Goal: Information Seeking & Learning: Check status

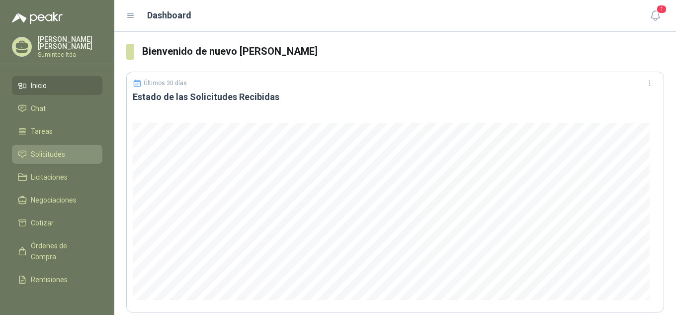
click at [60, 155] on span "Solicitudes" at bounding box center [48, 154] width 34 height 11
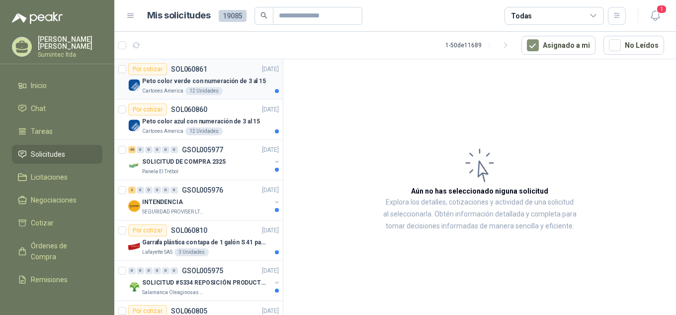
click at [154, 88] on p "Cartones America" at bounding box center [162, 91] width 41 height 8
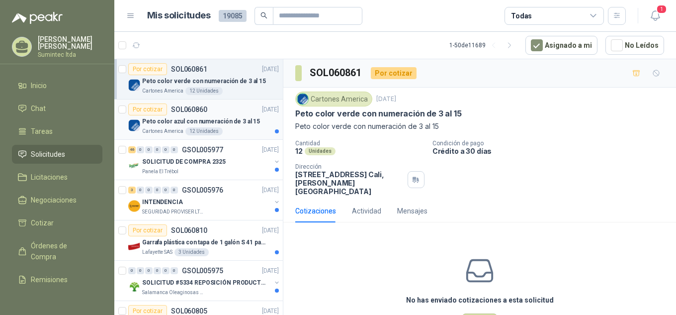
click at [176, 121] on p "Peto color azul con numeración de 3 al 15" at bounding box center [201, 121] width 118 height 9
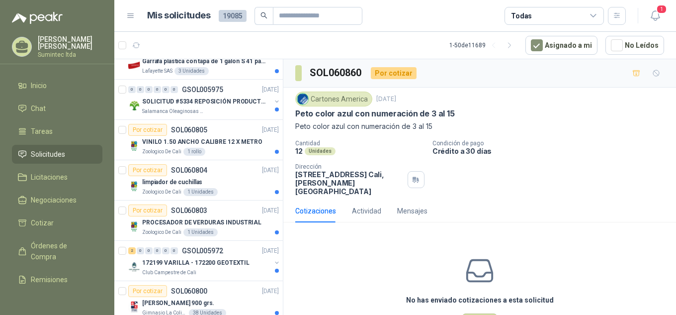
scroll to position [181, 0]
click at [230, 145] on p "VINILO 1.50 ANCHO CALIBRE 12 X METRO" at bounding box center [202, 141] width 120 height 9
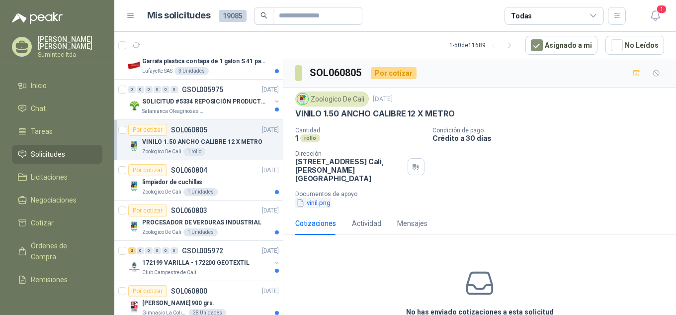
click at [322, 197] on button "vinil.png" at bounding box center [313, 202] width 36 height 10
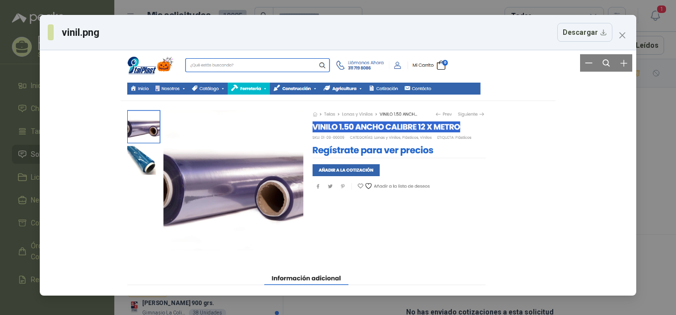
click at [508, 186] on div at bounding box center [338, 172] width 435 height 237
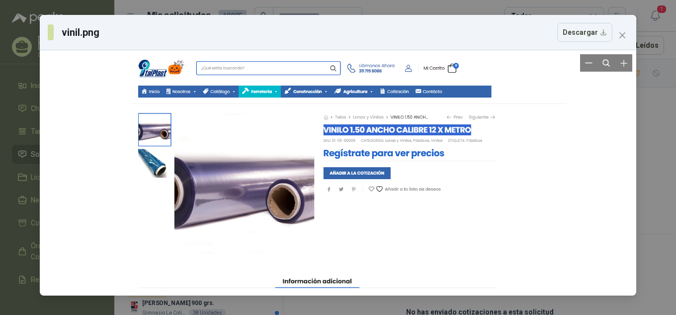
drag, startPoint x: 467, startPoint y: 132, endPoint x: 479, endPoint y: 135, distance: 12.3
click at [479, 135] on div at bounding box center [349, 175] width 435 height 237
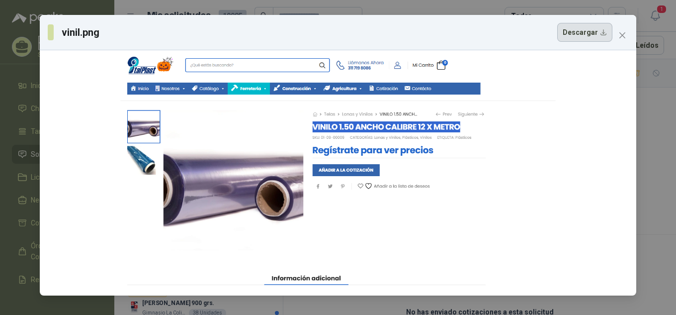
click at [573, 33] on button "Descargar" at bounding box center [584, 32] width 55 height 19
click at [656, 118] on div "vinil.png Descargar" at bounding box center [338, 157] width 676 height 315
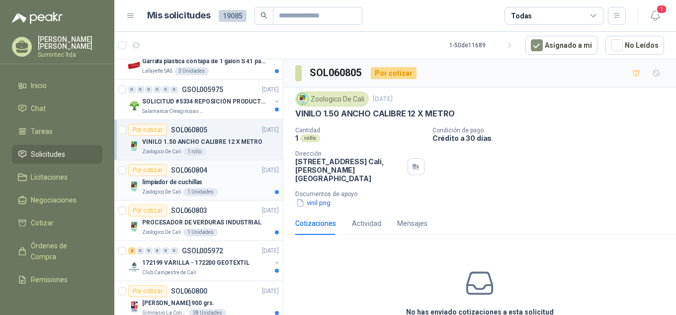
click at [215, 178] on div "limpiador de cuchillas" at bounding box center [210, 182] width 137 height 12
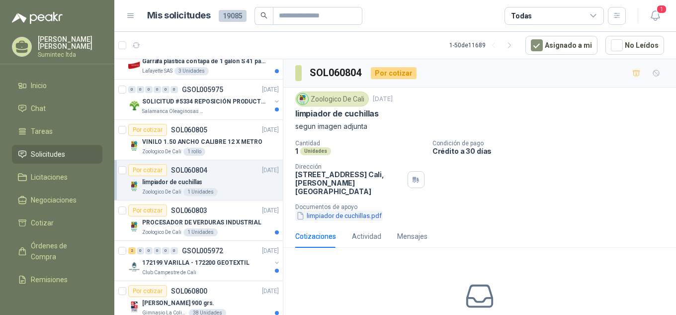
click at [369, 210] on button "limpiador de cuchillas.pdf" at bounding box center [339, 215] width 88 height 10
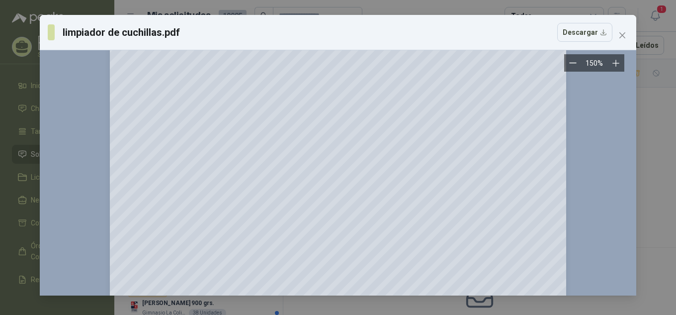
scroll to position [23, 0]
click at [623, 37] on icon "close" at bounding box center [623, 35] width 8 height 8
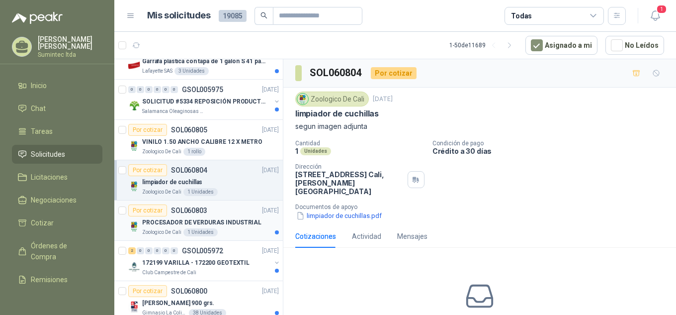
click at [202, 225] on p "PROCESADOR DE VERDURAS INDUSTRIAL" at bounding box center [201, 222] width 119 height 9
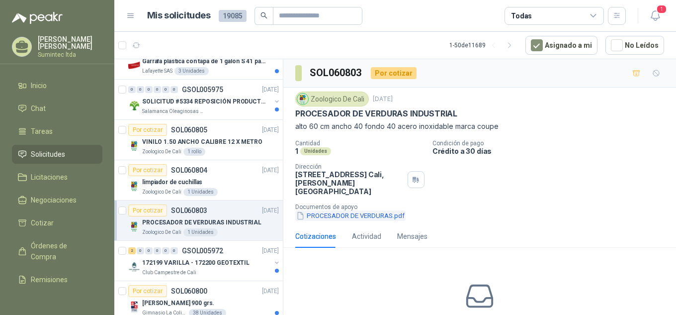
click at [359, 210] on button "PROCESADOR DE VERDURAS.pdf" at bounding box center [350, 215] width 110 height 10
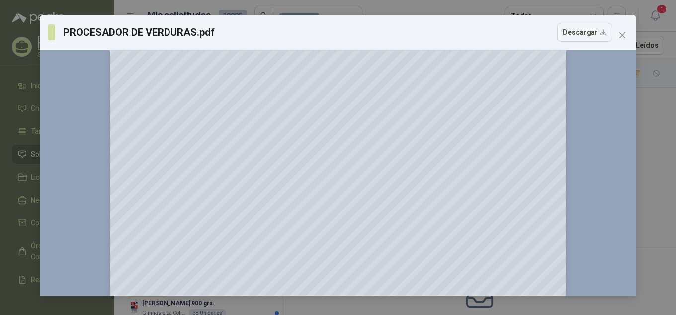
scroll to position [102, 0]
click at [622, 32] on icon "close" at bounding box center [623, 35] width 8 height 8
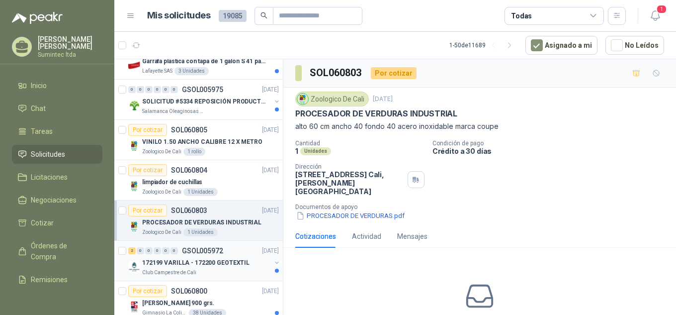
click at [235, 273] on div "Club Campestre de Cali" at bounding box center [206, 272] width 129 height 8
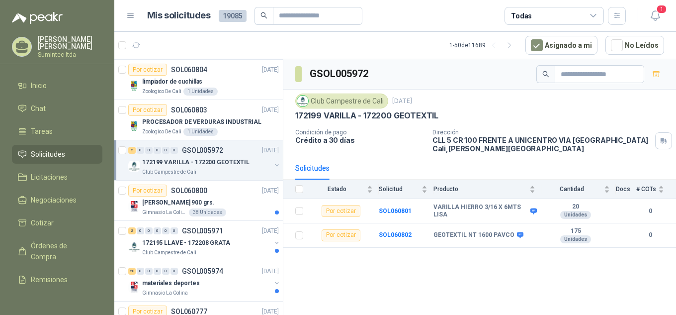
scroll to position [145, 0]
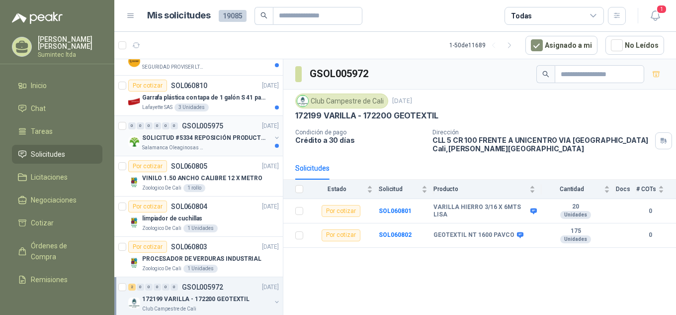
click at [192, 153] on div "0 0 0 0 0 0 GSOL005975 [DATE] SOLICITUD #5334 REPOSICIÓN PRODUCTOS Salamanca Ol…" at bounding box center [198, 136] width 169 height 40
click at [193, 145] on p "Salamanca Oleaginosas SAS" at bounding box center [173, 148] width 63 height 8
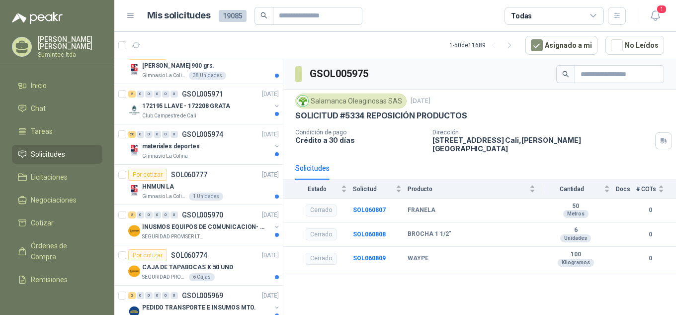
scroll to position [426, 0]
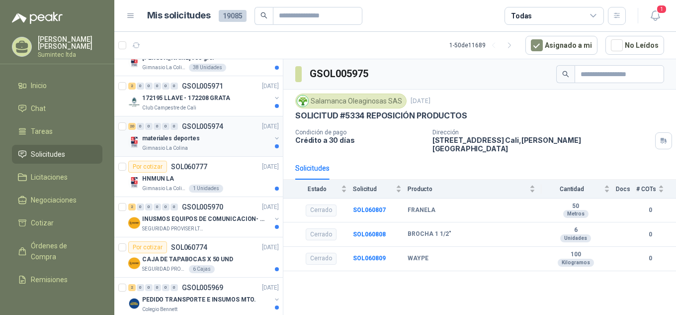
click at [211, 147] on div "Gimnasio La Colina" at bounding box center [206, 148] width 129 height 8
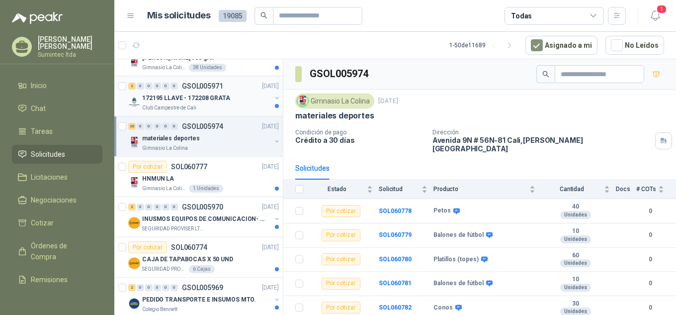
click at [202, 98] on p "172195 LLAVE - 172208 GRATA" at bounding box center [186, 97] width 88 height 9
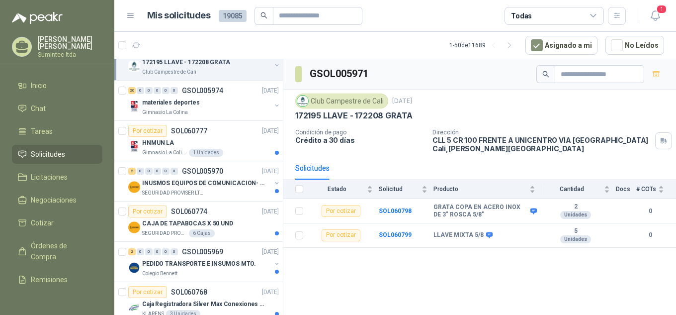
scroll to position [498, 0]
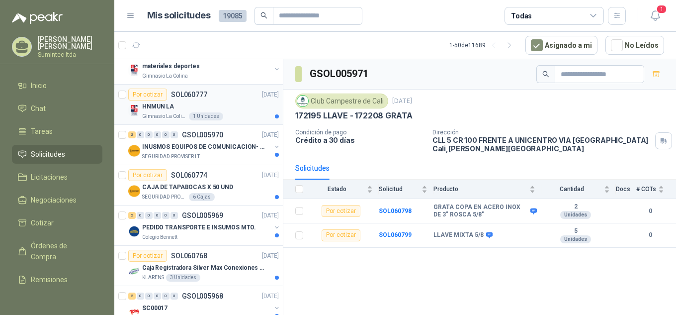
click at [175, 100] on div "Por cotizar SOL060777" at bounding box center [167, 95] width 79 height 12
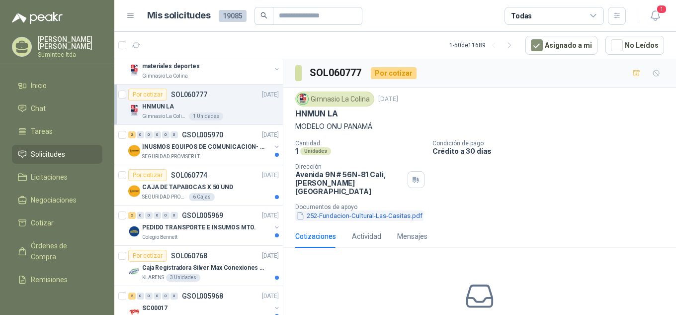
click at [348, 210] on button "252-Fundacion-Cultural-Las-Casitas.pdf" at bounding box center [359, 215] width 128 height 10
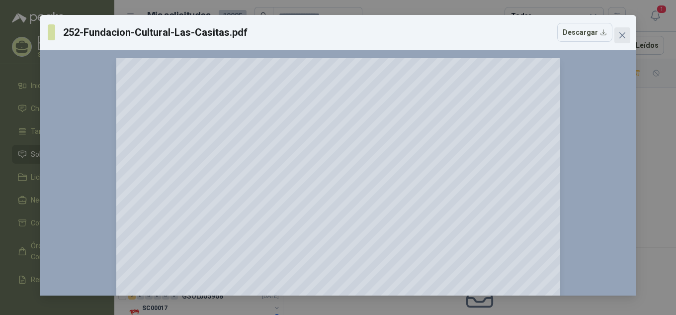
click at [619, 40] on button "Close" at bounding box center [623, 35] width 16 height 16
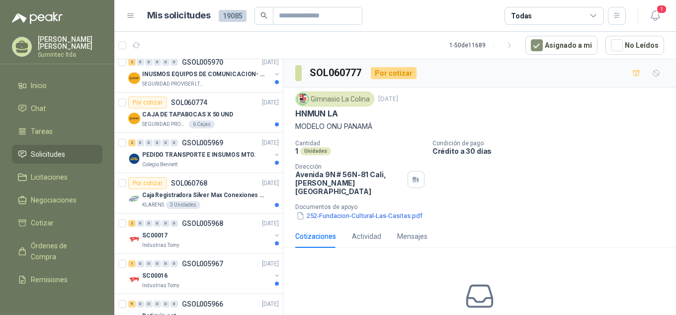
scroll to position [567, 0]
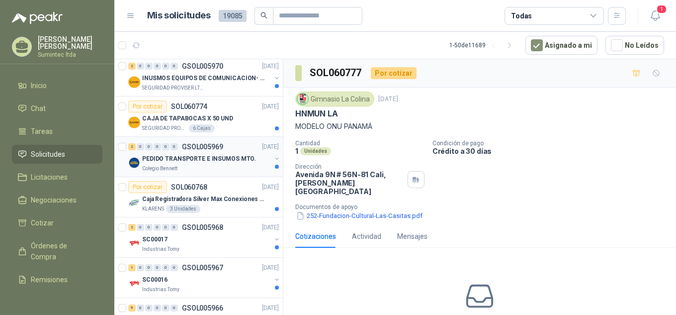
click at [224, 165] on div "Colegio Bennett" at bounding box center [206, 169] width 129 height 8
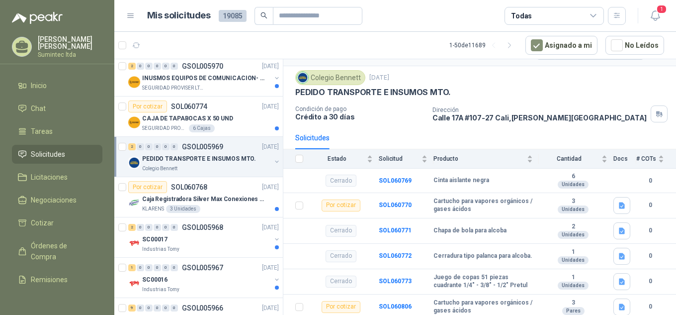
scroll to position [25, 0]
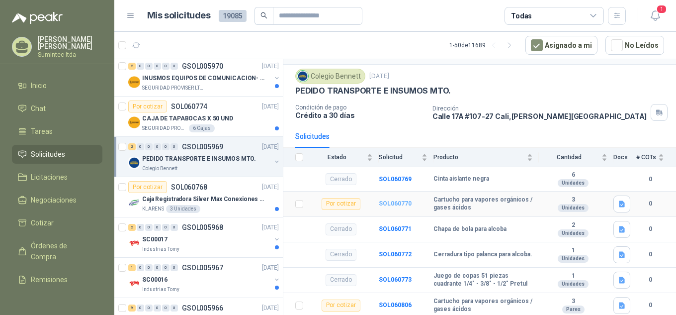
click at [388, 200] on b "SOL060770" at bounding box center [395, 203] width 33 height 7
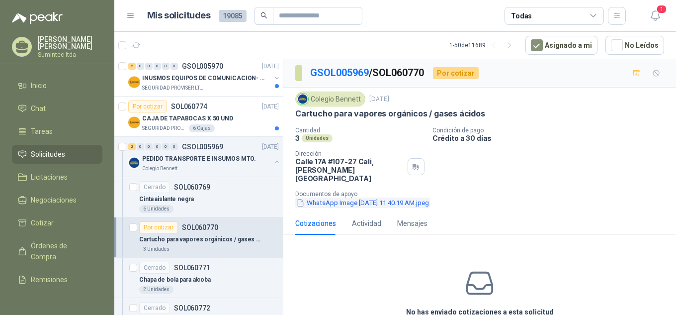
click at [388, 197] on button "WhatsApp Image [DATE] 11.40.19 AM.jpeg" at bounding box center [362, 202] width 135 height 10
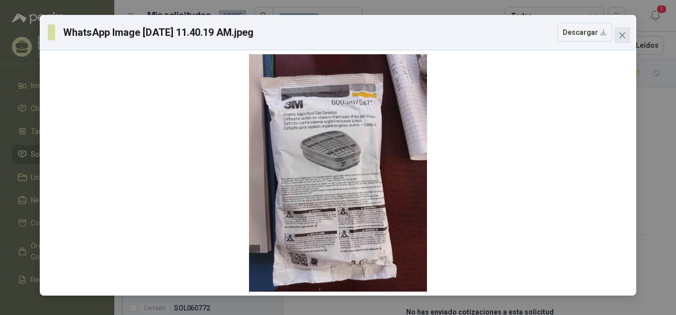
click at [623, 37] on icon "close" at bounding box center [623, 35] width 8 height 8
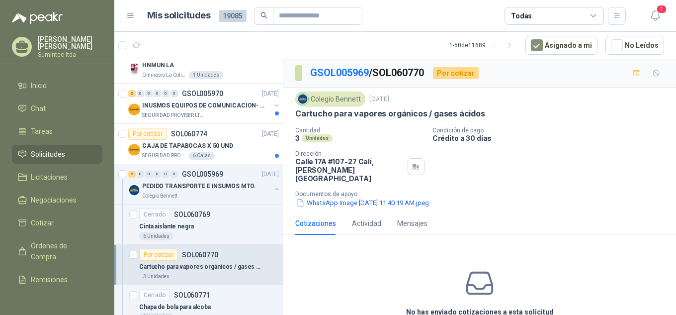
scroll to position [535, 0]
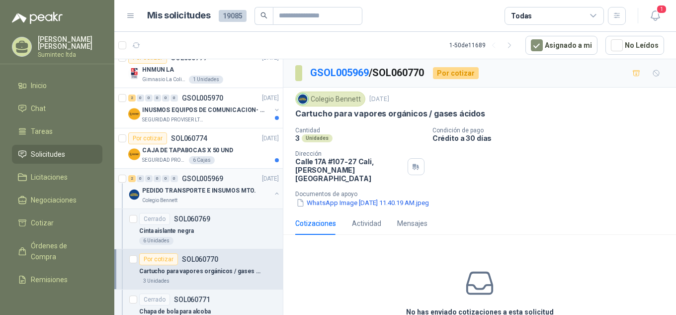
click at [237, 196] on div "Colegio Bennett" at bounding box center [206, 200] width 129 height 8
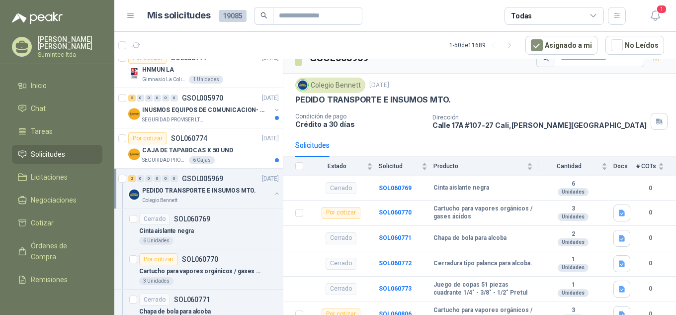
scroll to position [25, 0]
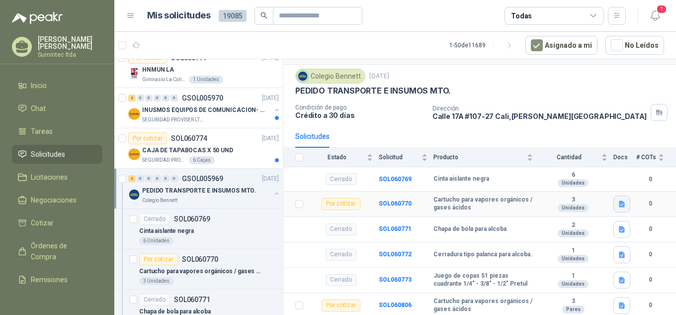
click at [619, 206] on icon "button" at bounding box center [622, 203] width 6 height 6
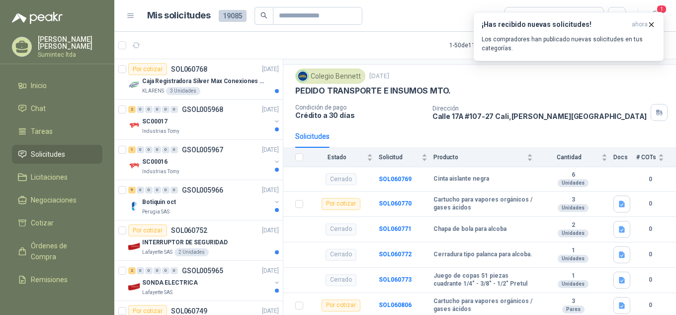
scroll to position [930, 0]
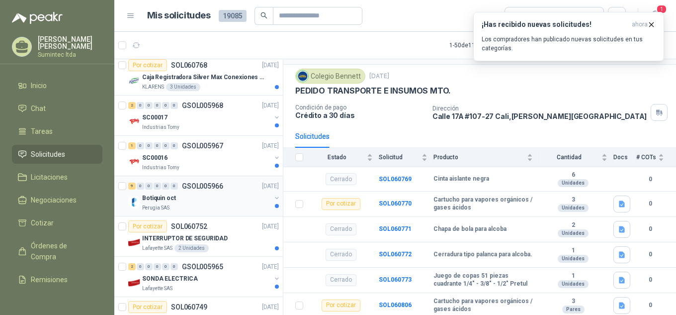
click at [235, 203] on div "Botiquin oct" at bounding box center [206, 198] width 129 height 12
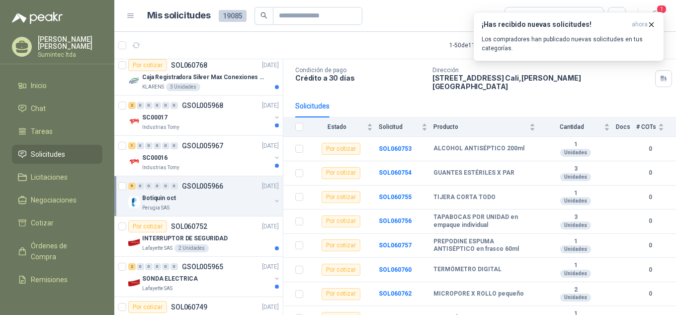
scroll to position [64, 0]
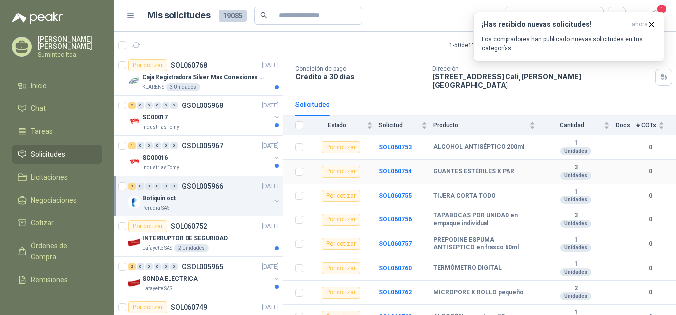
click at [468, 169] on td "GUANTES ESTÉRILES X PAR" at bounding box center [488, 172] width 108 height 24
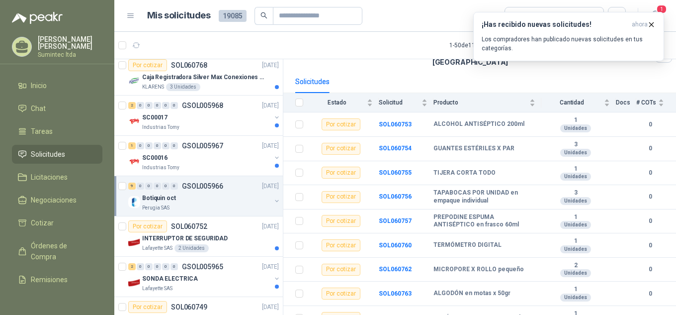
scroll to position [88, 0]
click at [389, 192] on b "SOL060756" at bounding box center [395, 195] width 33 height 7
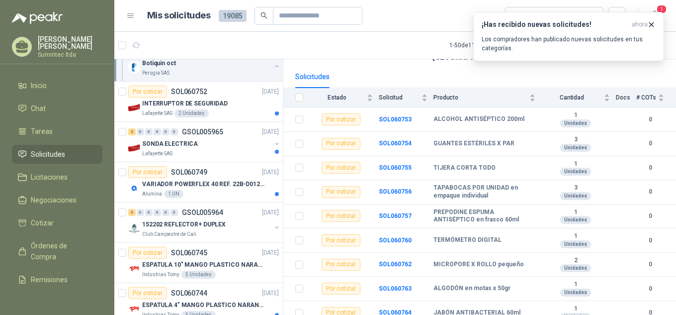
scroll to position [1453, 0]
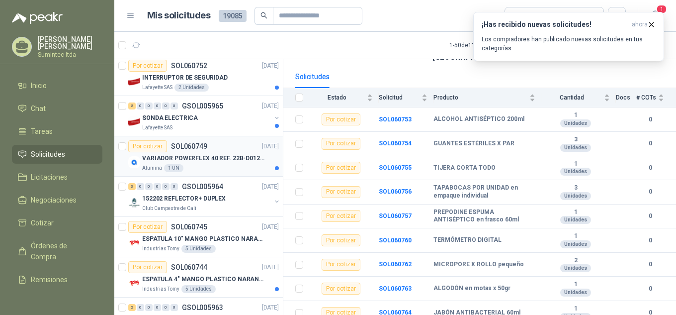
click at [221, 158] on p "VARIADOR POWERFLEX 40 REF. 22B-D012N104" at bounding box center [204, 158] width 124 height 9
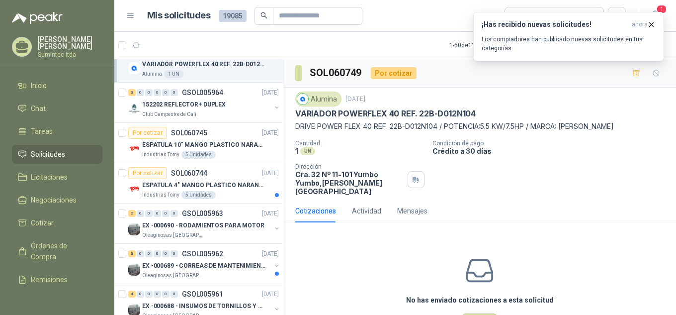
scroll to position [1589, 0]
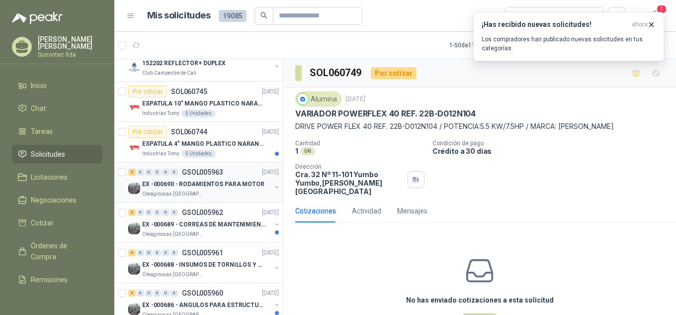
click at [236, 189] on div "EX -000690 - RODAMIENTOS PARA MOTOR" at bounding box center [206, 184] width 129 height 12
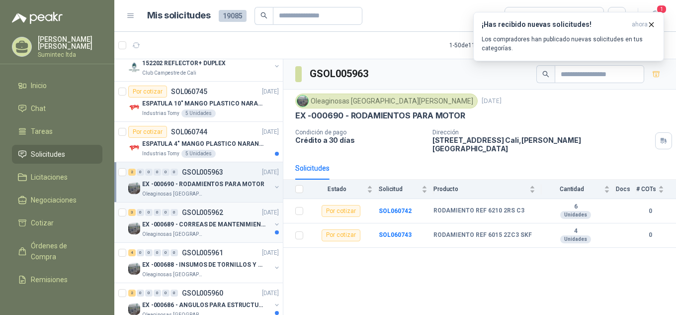
click at [233, 227] on p "EX -000689 - CORREAS DE MANTENIMIENTO" at bounding box center [204, 224] width 124 height 9
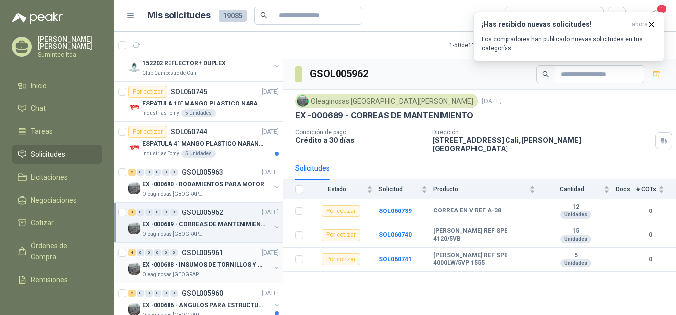
click at [218, 269] on p "EX -000688 - INSUMOS DE TORNILLOS Y TUERCAS" at bounding box center [204, 264] width 124 height 9
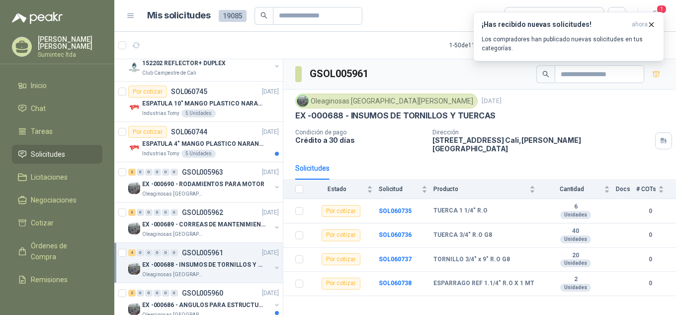
scroll to position [1808, 0]
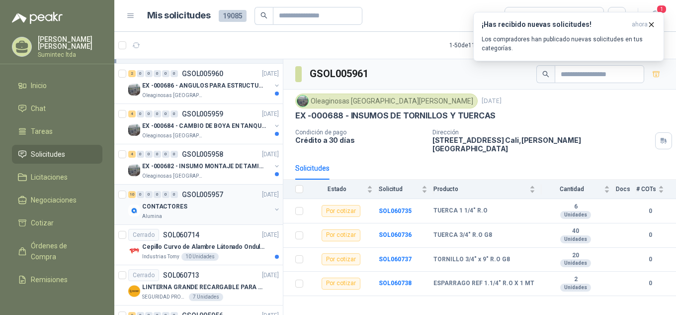
click at [211, 212] on div "CONTACTORES" at bounding box center [206, 206] width 129 height 12
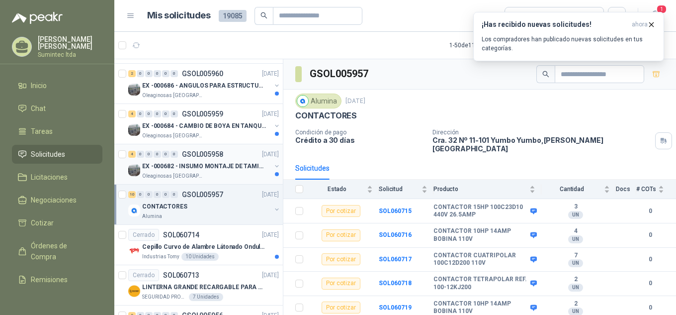
click at [212, 169] on p "EX -000682 - INSUMO MONTAJE DE TAMIZ DE LICOR DE P" at bounding box center [204, 166] width 124 height 9
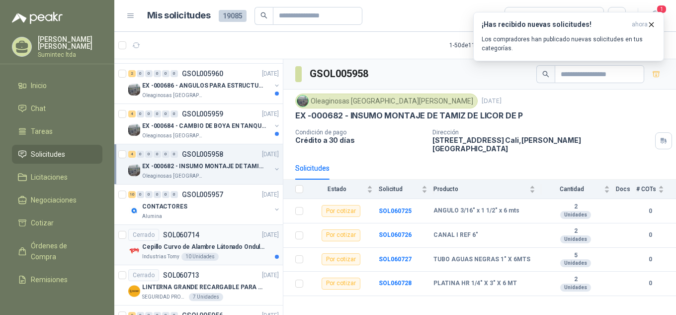
click at [222, 244] on p "Cepillo Curvo de Alambre Látonado Ondulado con Mango Truper" at bounding box center [204, 246] width 124 height 9
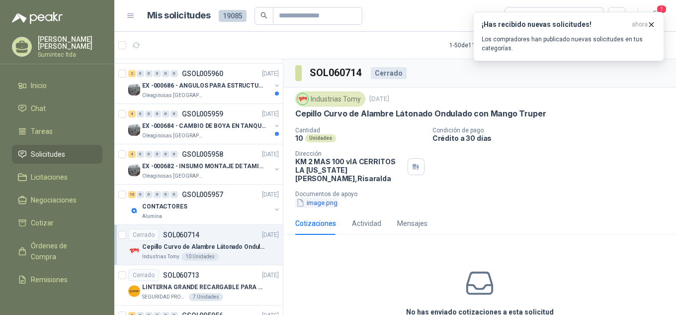
click at [317, 197] on button "image.png" at bounding box center [316, 202] width 43 height 10
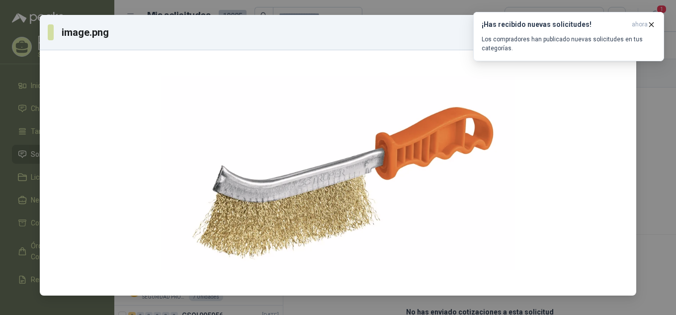
click at [653, 119] on div "image.png Descargar" at bounding box center [338, 157] width 676 height 315
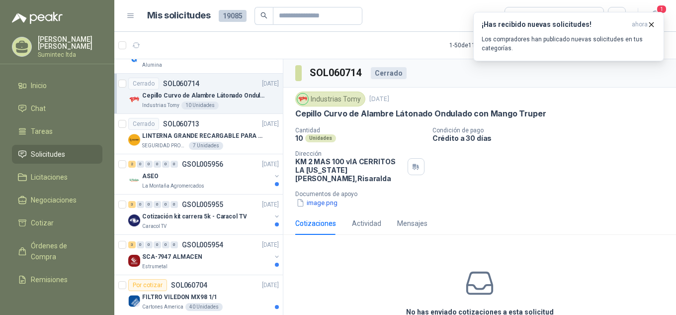
scroll to position [1953, 0]
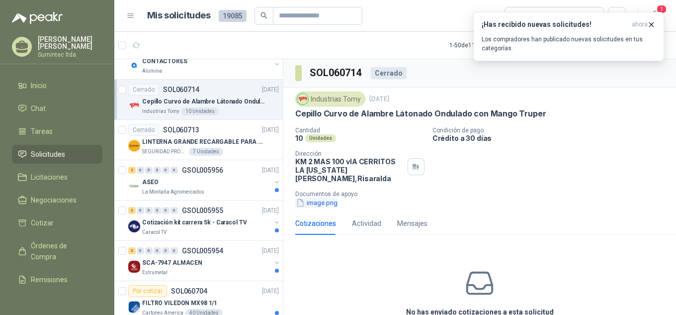
click at [312, 197] on button "image.png" at bounding box center [316, 202] width 43 height 10
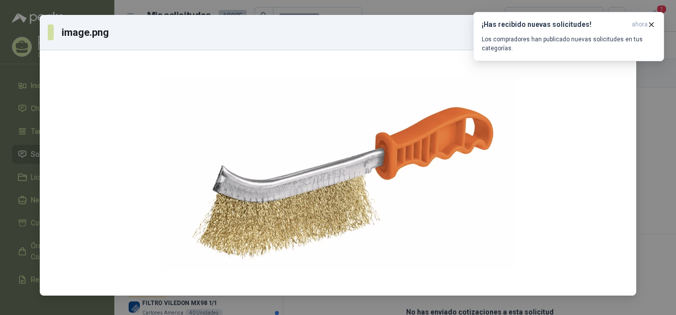
click at [654, 158] on div "image.png Descargar" at bounding box center [338, 157] width 676 height 315
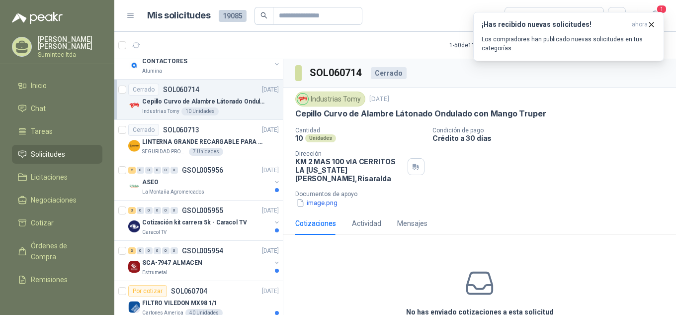
scroll to position [15, 0]
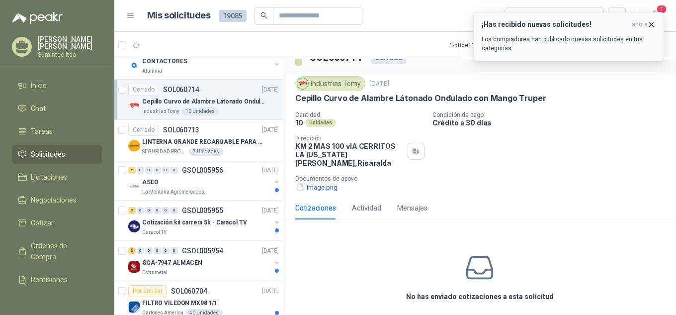
click at [655, 28] on icon "button" at bounding box center [651, 24] width 8 height 8
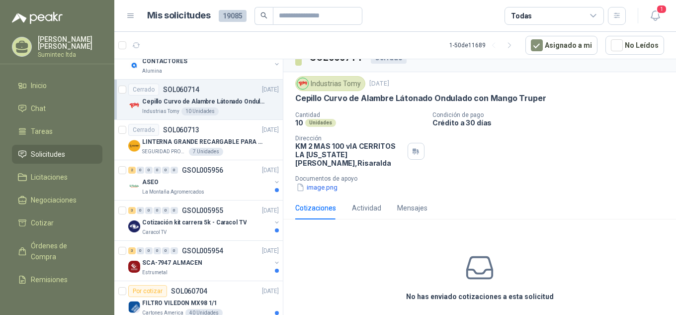
click at [317, 203] on div "Cotizaciones" at bounding box center [315, 207] width 41 height 11
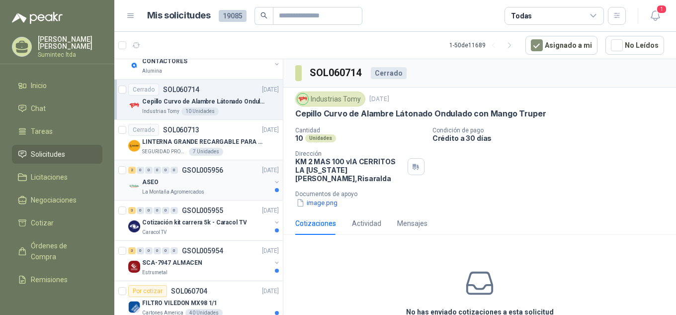
click at [178, 187] on div "ASEO" at bounding box center [206, 182] width 129 height 12
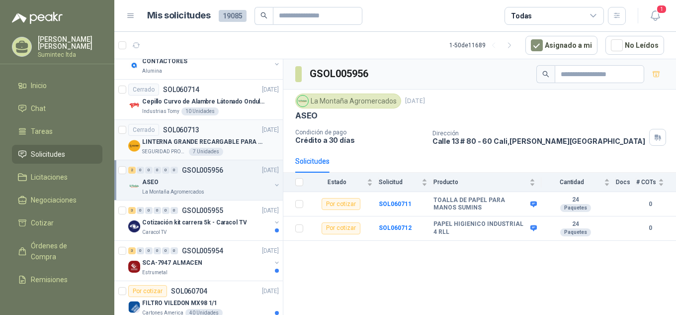
click at [185, 152] on div "SEGURIDAD PROVISER LTDA 7 Unidades" at bounding box center [210, 152] width 137 height 8
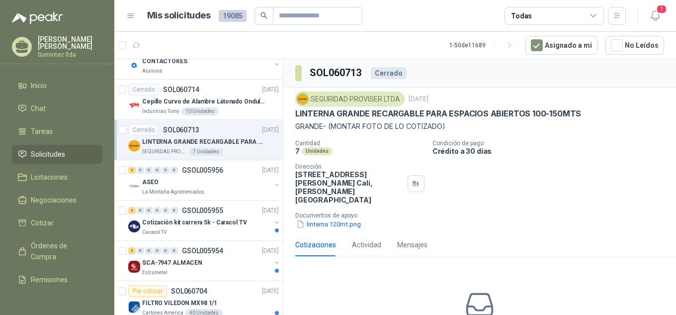
click at [325, 221] on div "SEGURIDAD PROVISER LTDA [DATE] LINTERNA GRANDE RECARGABLE PARA ESPACIOS ABIERTO…" at bounding box center [479, 161] width 393 height 146
click at [323, 221] on div "SEGURIDAD PROVISER LTDA [DATE] LINTERNA GRANDE RECARGABLE PARA ESPACIOS ABIERTO…" at bounding box center [479, 161] width 393 height 146
click at [322, 219] on button "linterna 120mt.png" at bounding box center [328, 224] width 67 height 10
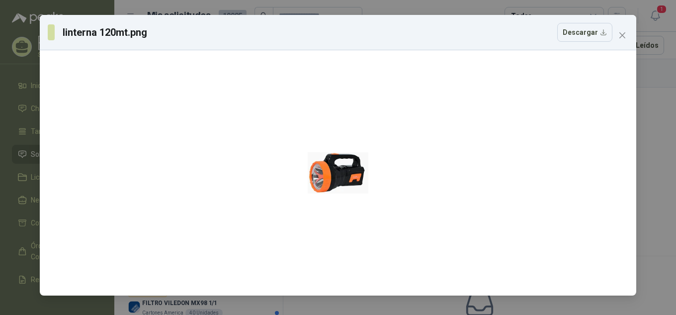
click at [646, 134] on div "linterna 120mt.png Descargar" at bounding box center [338, 157] width 676 height 315
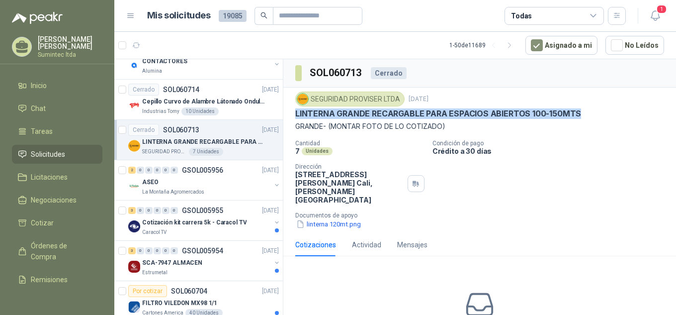
drag, startPoint x: 291, startPoint y: 112, endPoint x: 591, endPoint y: 113, distance: 300.3
click at [591, 113] on div "SEGURIDAD PROVISER LTDA [DATE] LINTERNA GRANDE RECARGABLE PARA ESPACIOS ABIERTO…" at bounding box center [479, 161] width 393 height 146
copy p "LINTERNA GRANDE RECARGABLE PARA ESPACIOS ABIERTOS 100-150MTS"
click at [237, 113] on div "Industrias Tomy 10 Unidades" at bounding box center [210, 111] width 137 height 8
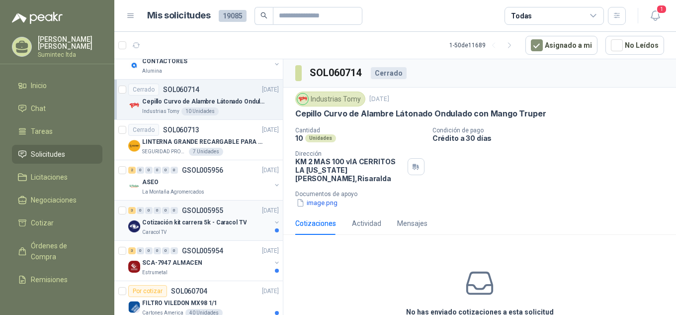
click at [226, 214] on div "3 0 0 0 0 0 GSOL005955 [DATE]" at bounding box center [204, 210] width 153 height 12
